Goal: Information Seeking & Learning: Get advice/opinions

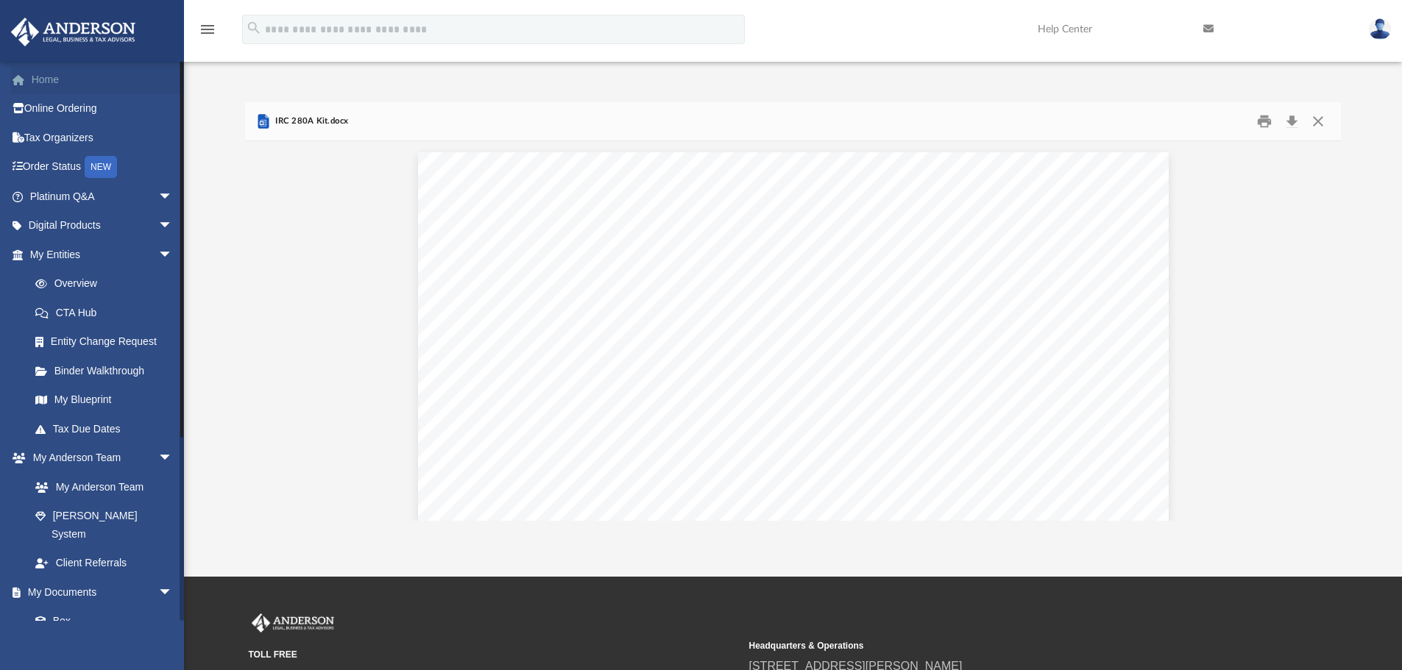
scroll to position [6132, 0]
click at [53, 82] on link "Home" at bounding box center [102, 79] width 185 height 29
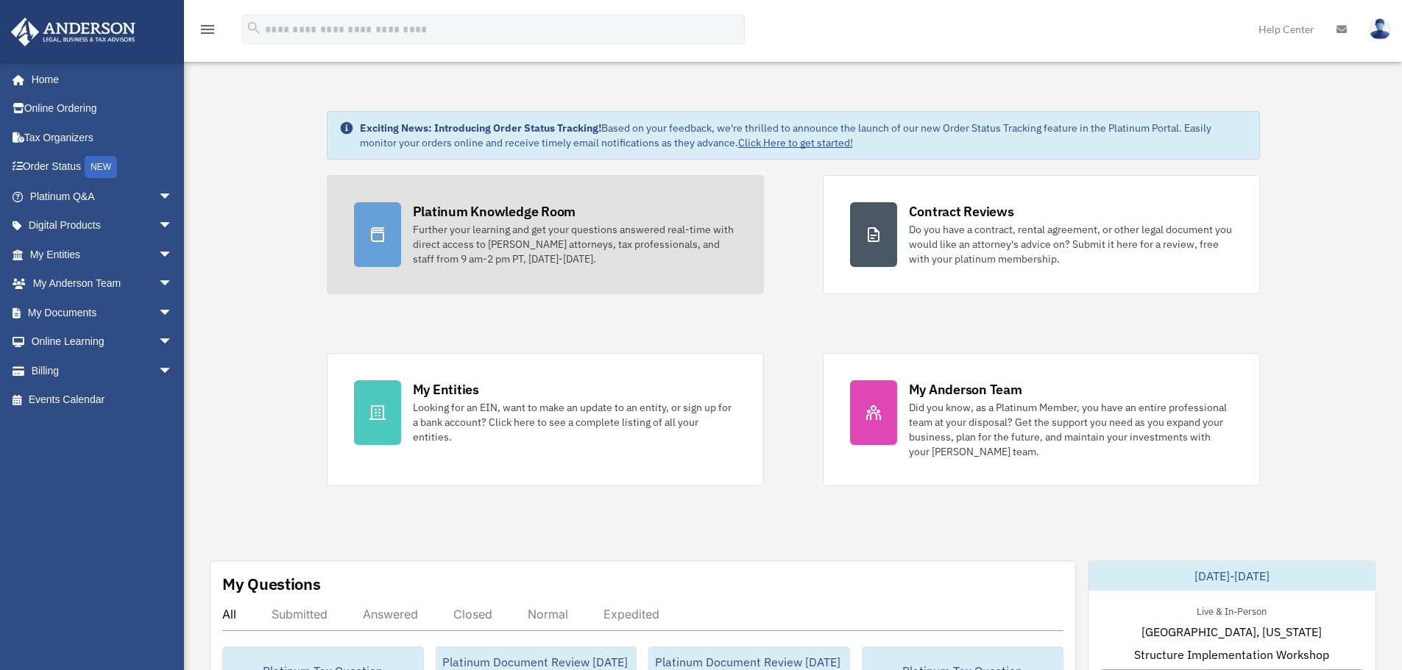
click at [481, 255] on div "Further your learning and get your questions answered real-time with direct acc…" at bounding box center [575, 244] width 324 height 44
click at [462, 227] on div "Further your learning and get your questions answered real-time with direct acc…" at bounding box center [575, 244] width 324 height 44
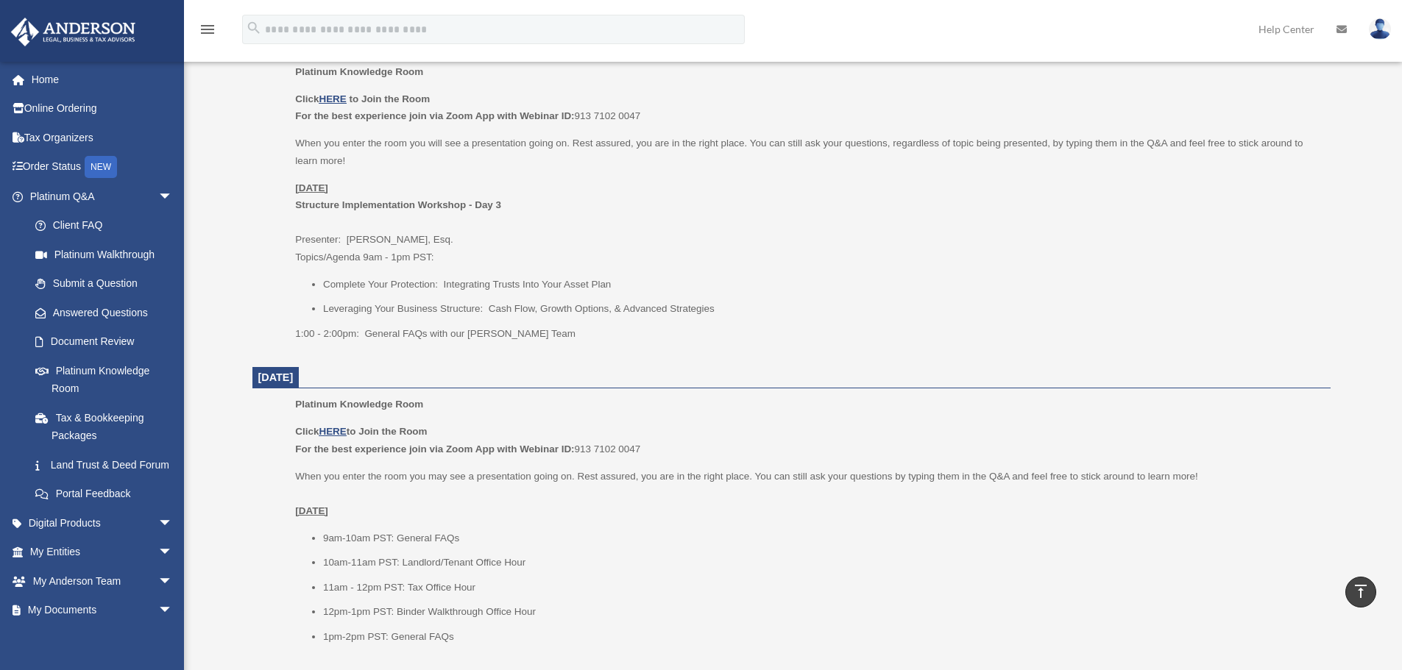
scroll to position [628, 0]
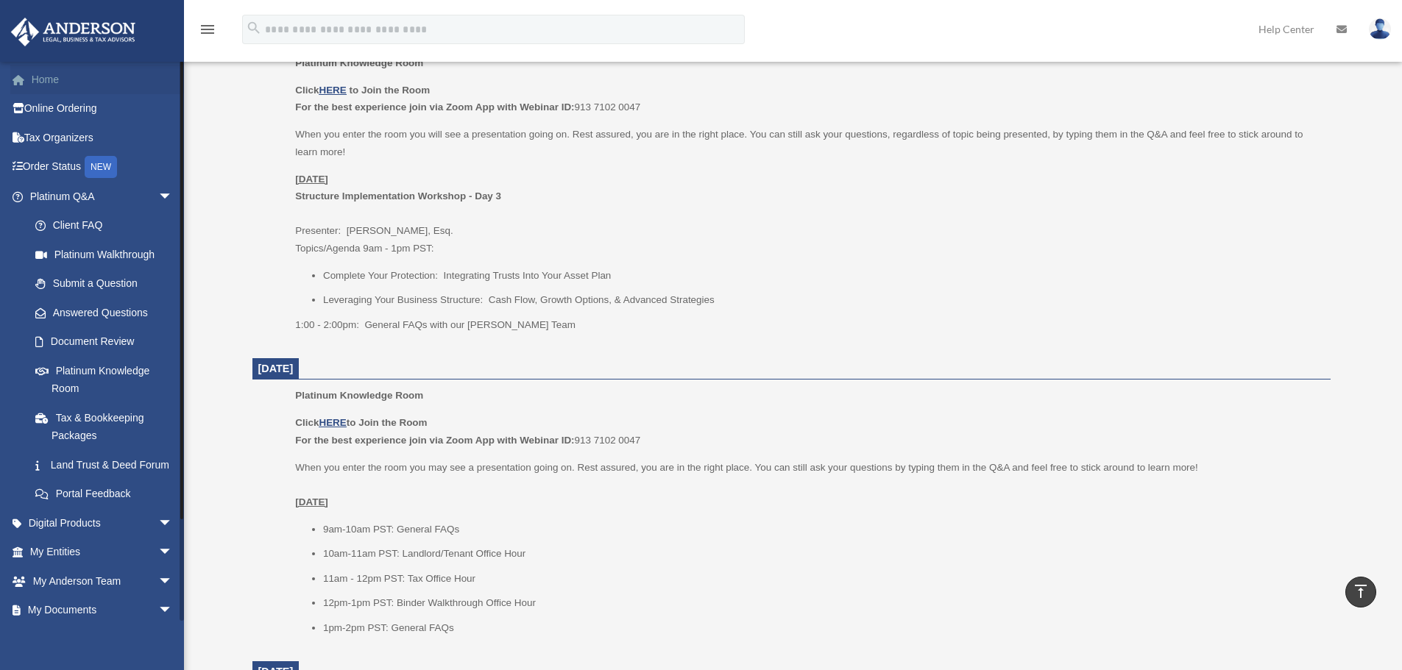
click at [53, 88] on link "Home" at bounding box center [102, 79] width 185 height 29
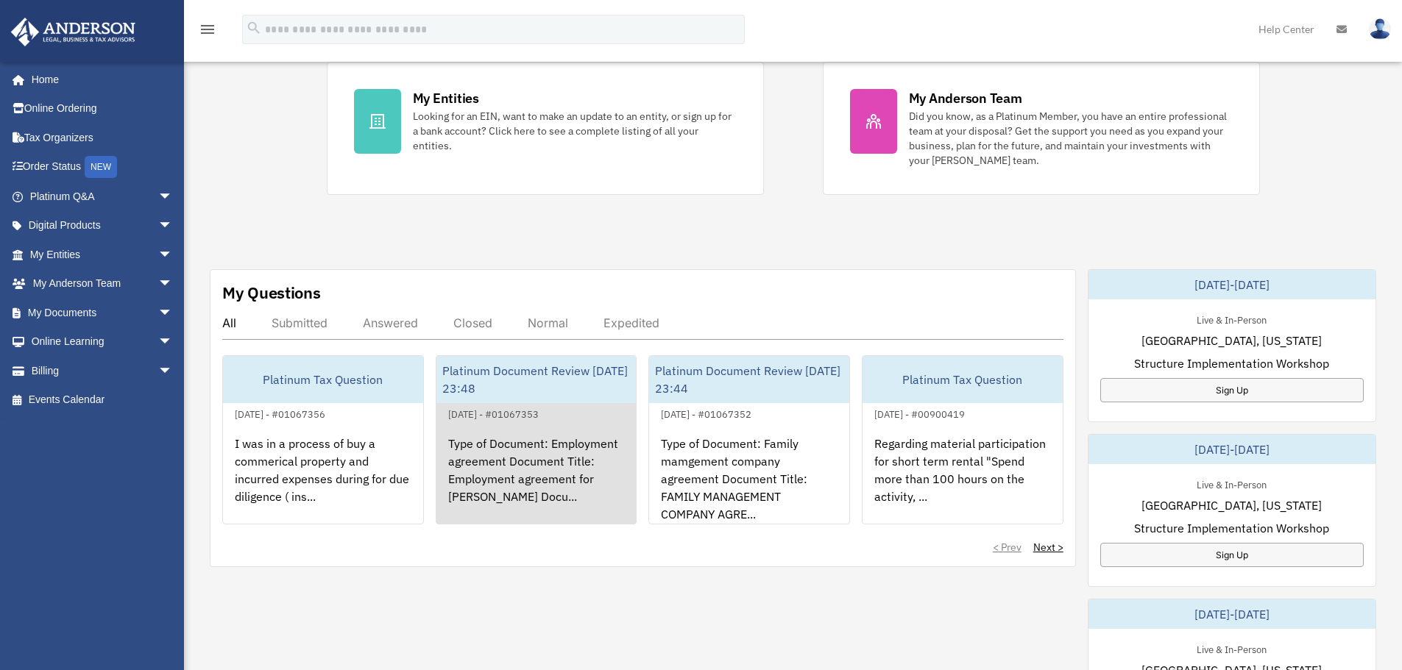
scroll to position [294, 0]
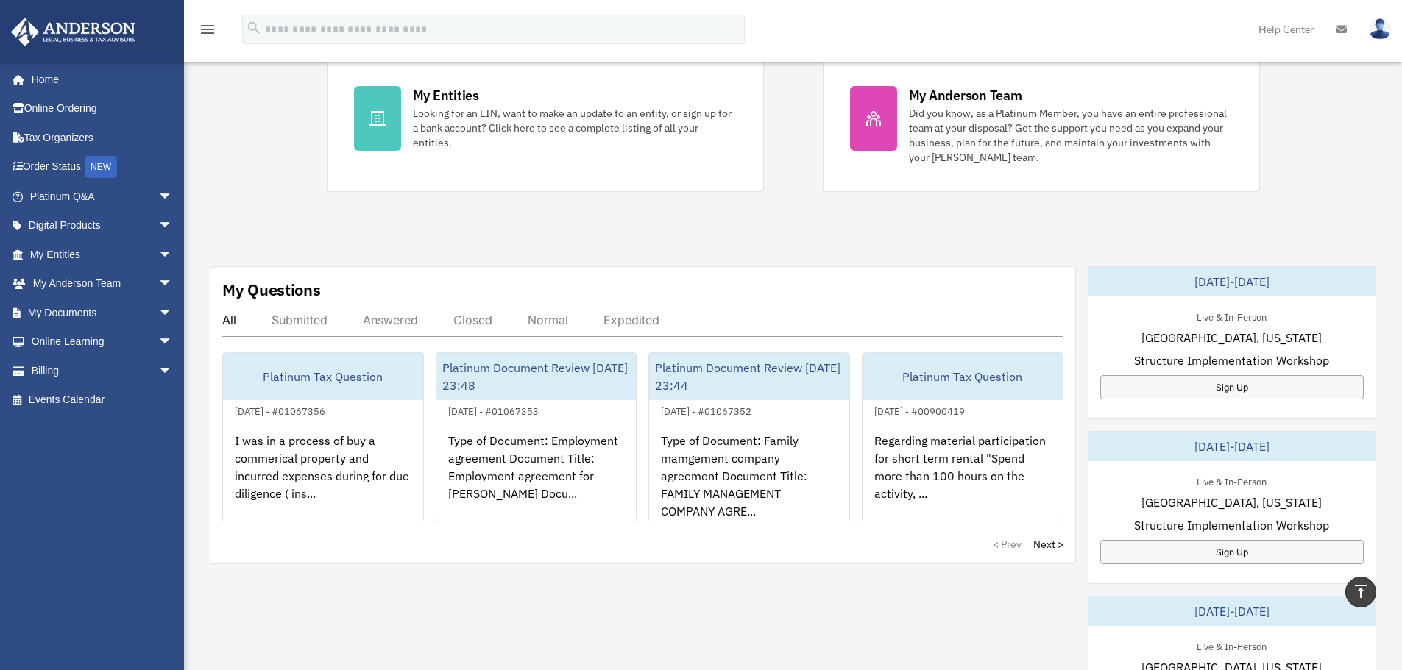
click at [469, 325] on div "Closed" at bounding box center [472, 320] width 39 height 15
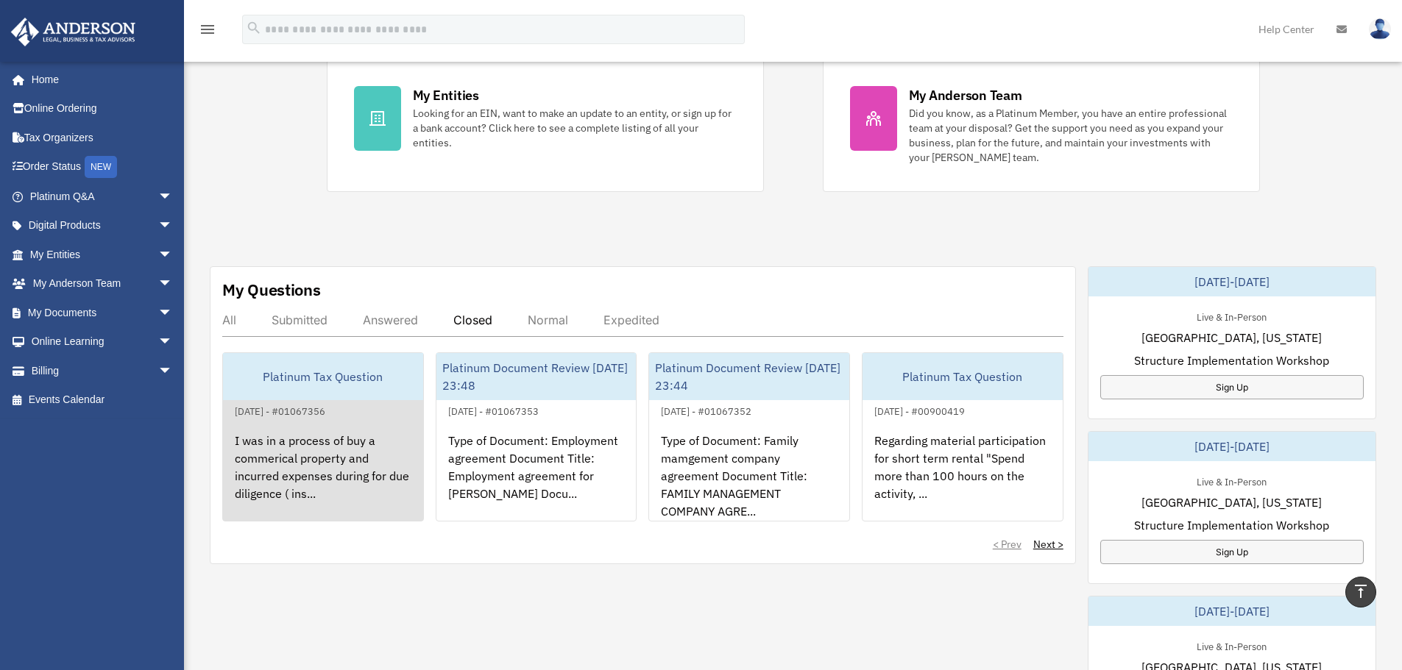
click at [368, 455] on div "I was in a process of buy a commerical property and incurred expenses during fo…" at bounding box center [323, 477] width 200 height 115
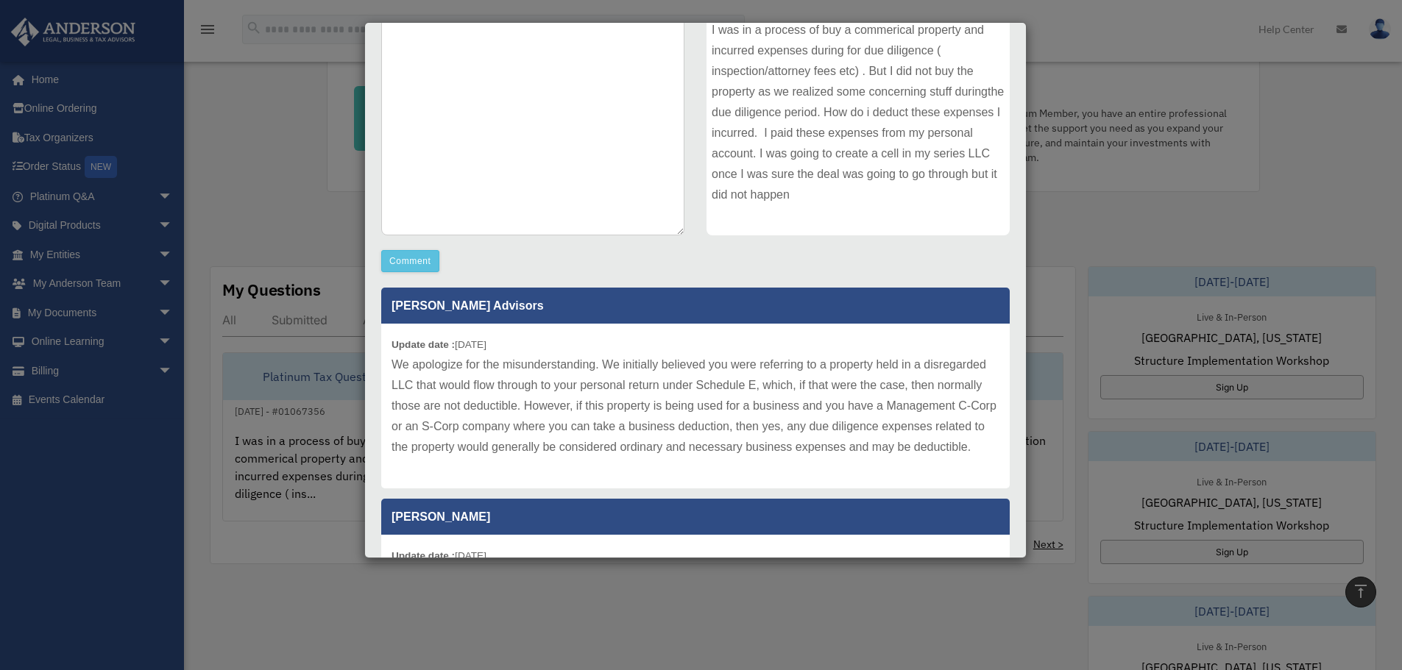
scroll to position [279, 0]
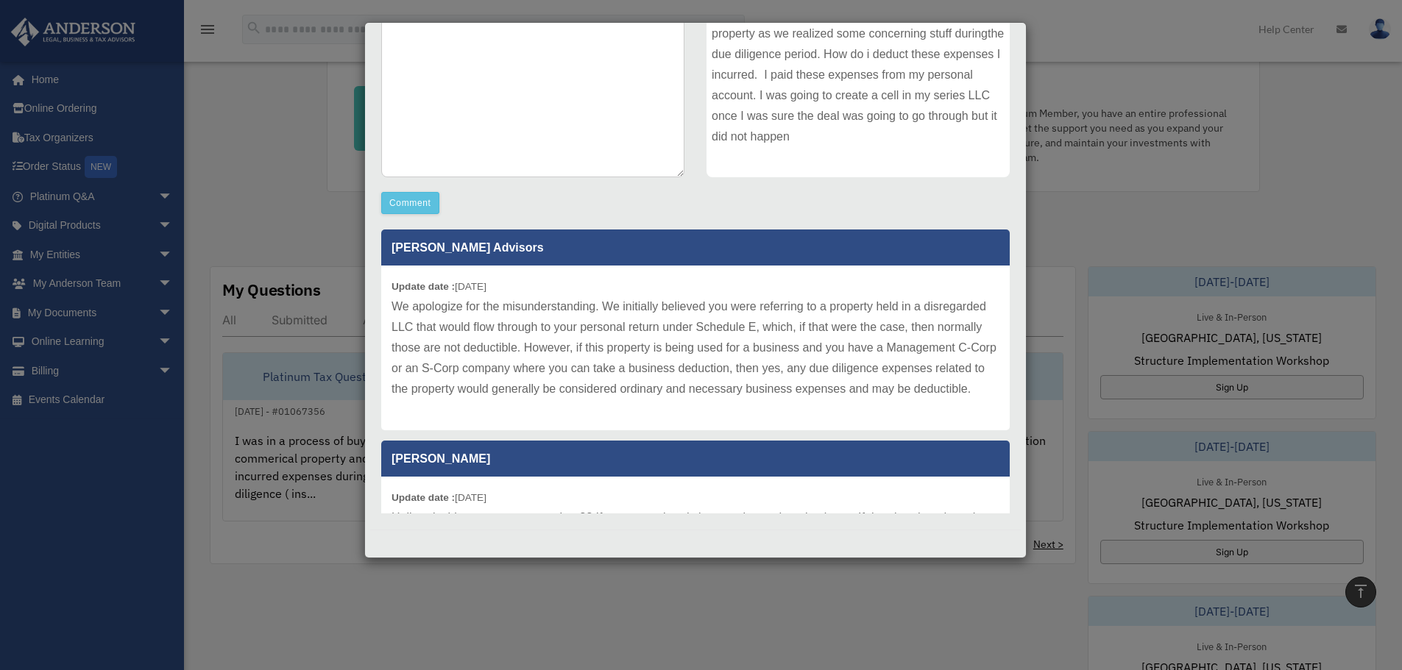
click at [1109, 217] on div "Case Detail × Platinum Tax Question Case Number 01067356 Created Date August 6,…" at bounding box center [701, 335] width 1402 height 670
